Goal: Information Seeking & Learning: Learn about a topic

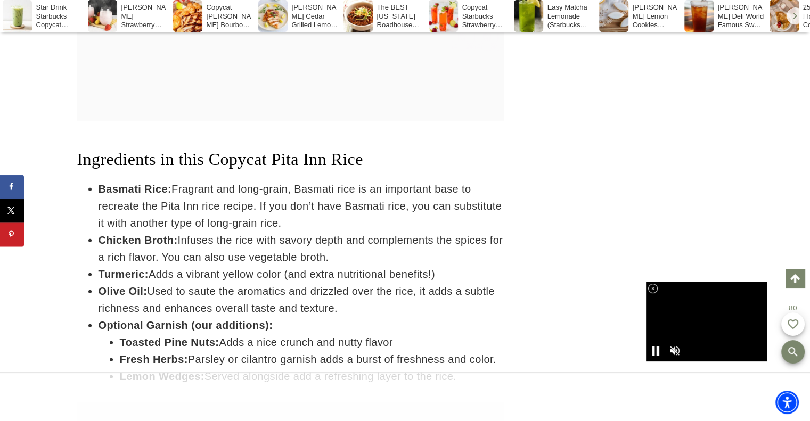
drag, startPoint x: 0, startPoint y: 0, endPoint x: 290, endPoint y: 255, distance: 386.3
click at [290, 283] on li "Olive Oil: Used to saute the aromatics and drizzled over the rice, it adds a su…" at bounding box center [301, 300] width 406 height 34
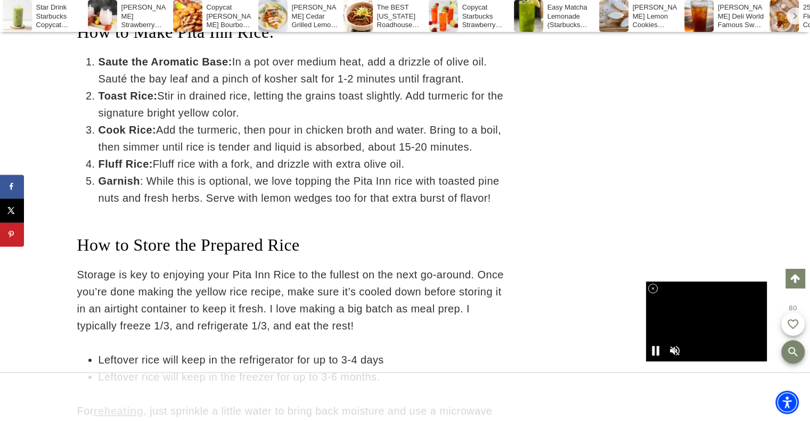
scroll to position [3437, 0]
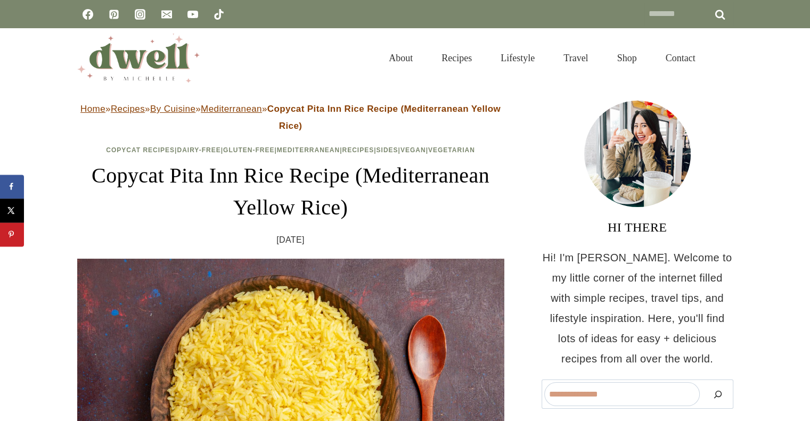
click at [94, 343] on img at bounding box center [290, 401] width 427 height 285
